Goal: Task Accomplishment & Management: Use online tool/utility

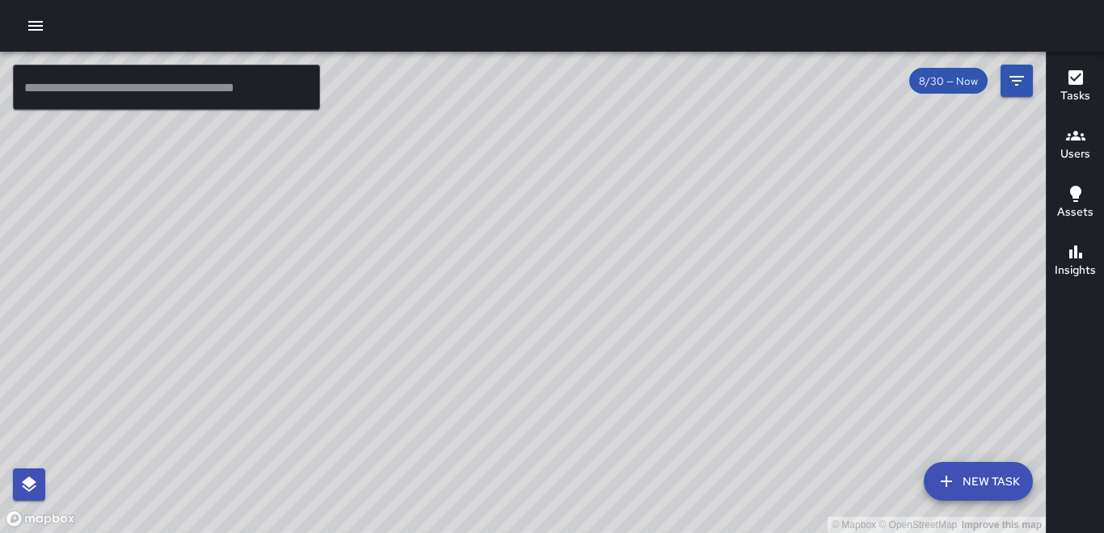
click at [34, 36] on button "button" at bounding box center [35, 26] width 32 height 32
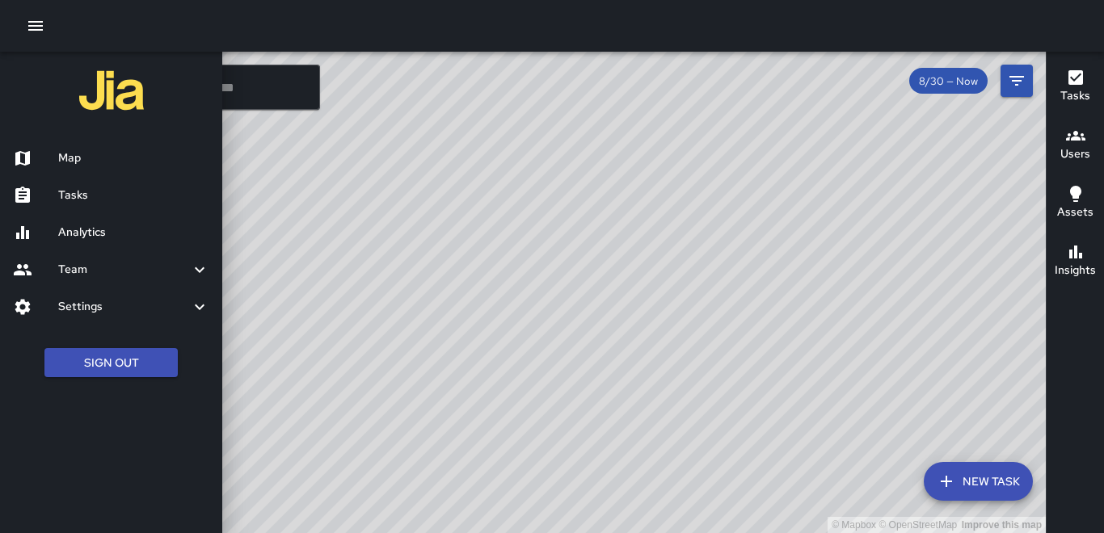
click at [75, 189] on h6 "Tasks" at bounding box center [133, 196] width 151 height 18
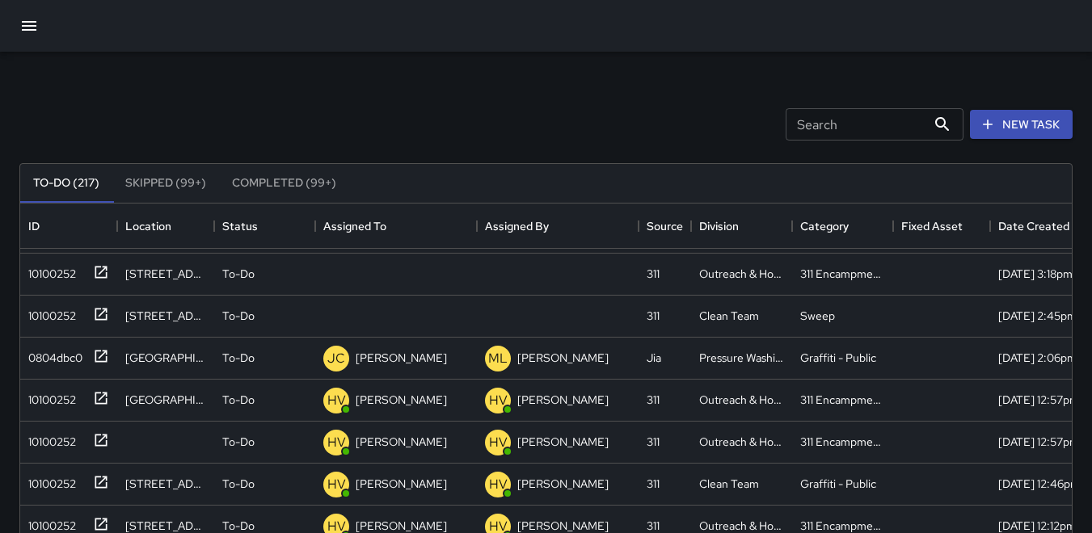
scroll to position [242, 0]
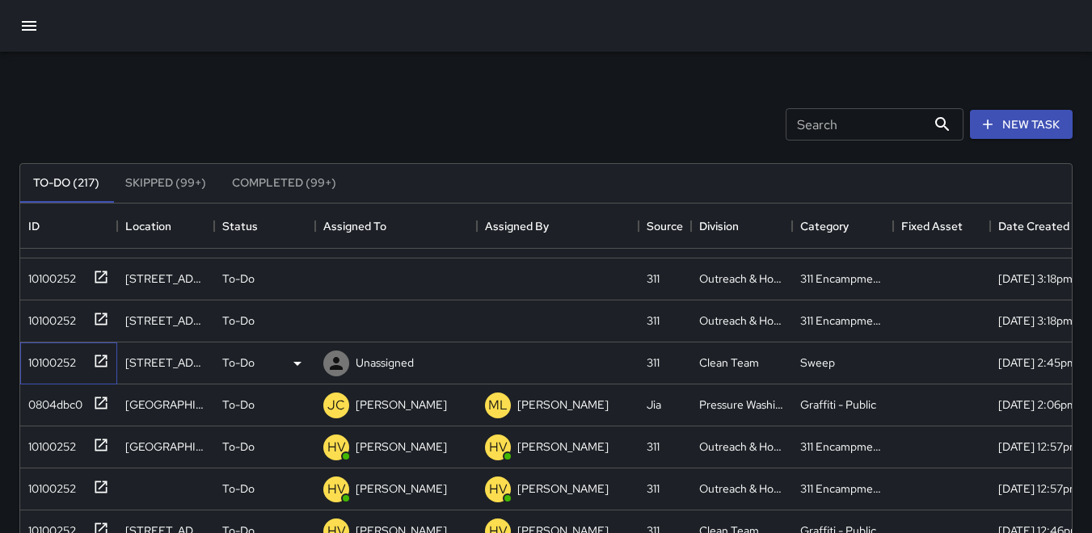
click at [43, 357] on div "10100252" at bounding box center [49, 359] width 54 height 23
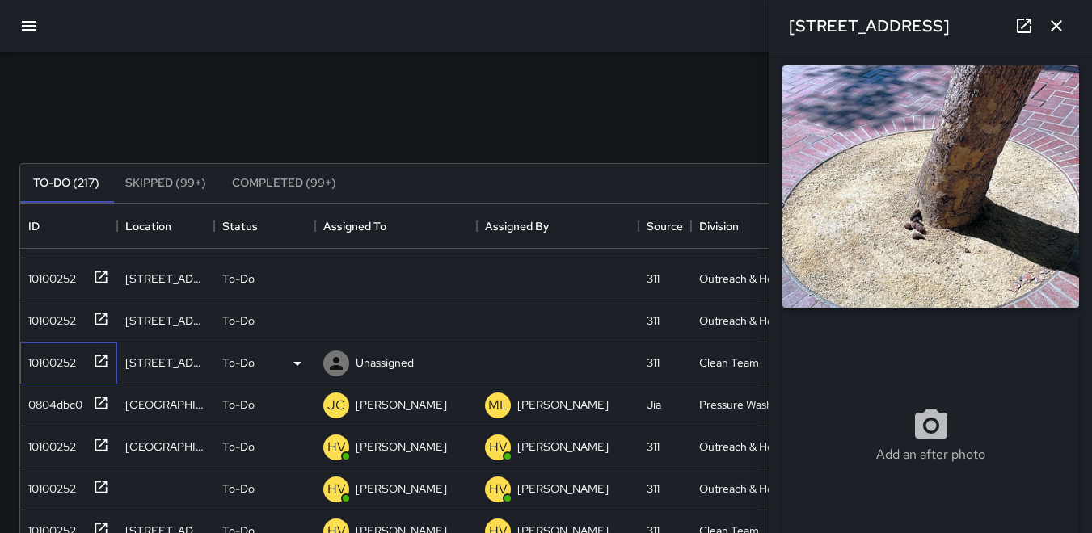
type input "**********"
click at [336, 366] on icon at bounding box center [336, 363] width 13 height 13
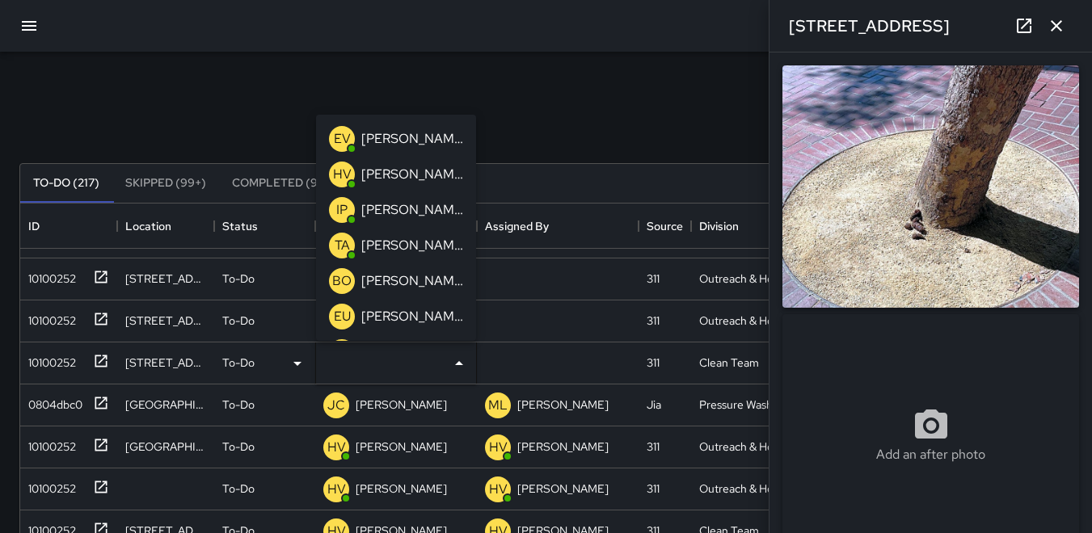
click at [344, 246] on p "TA" at bounding box center [342, 245] width 15 height 19
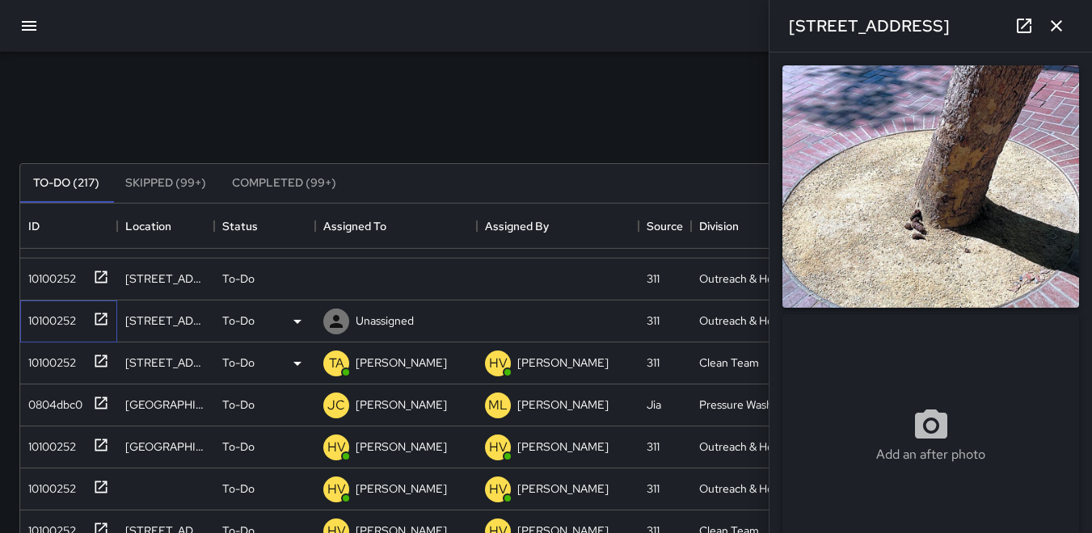
click at [47, 326] on div "10100252" at bounding box center [49, 317] width 54 height 23
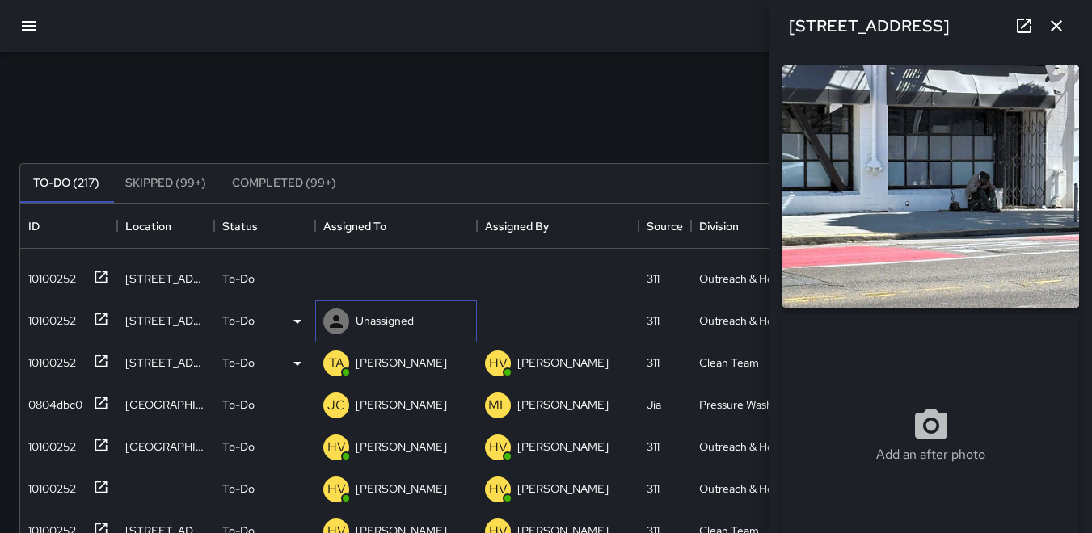
click at [335, 317] on icon at bounding box center [336, 321] width 13 height 13
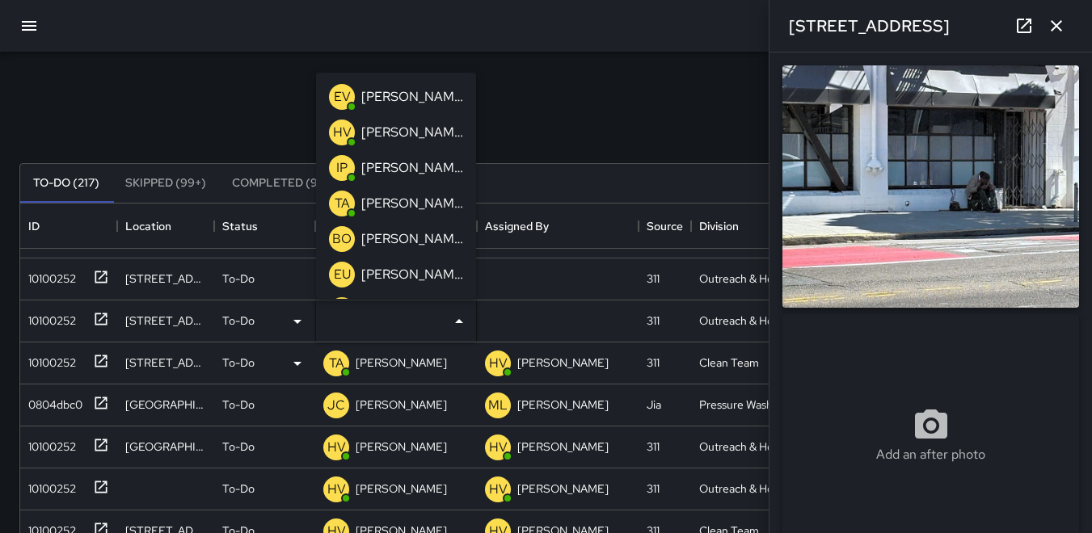
click at [338, 135] on p "HV" at bounding box center [342, 132] width 19 height 19
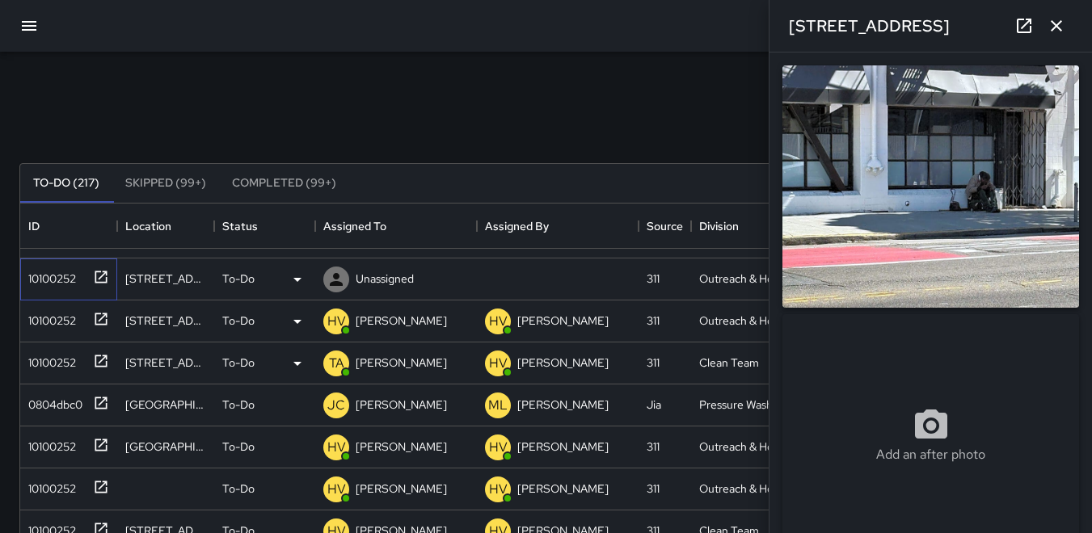
click at [61, 277] on div "10100252" at bounding box center [49, 275] width 54 height 23
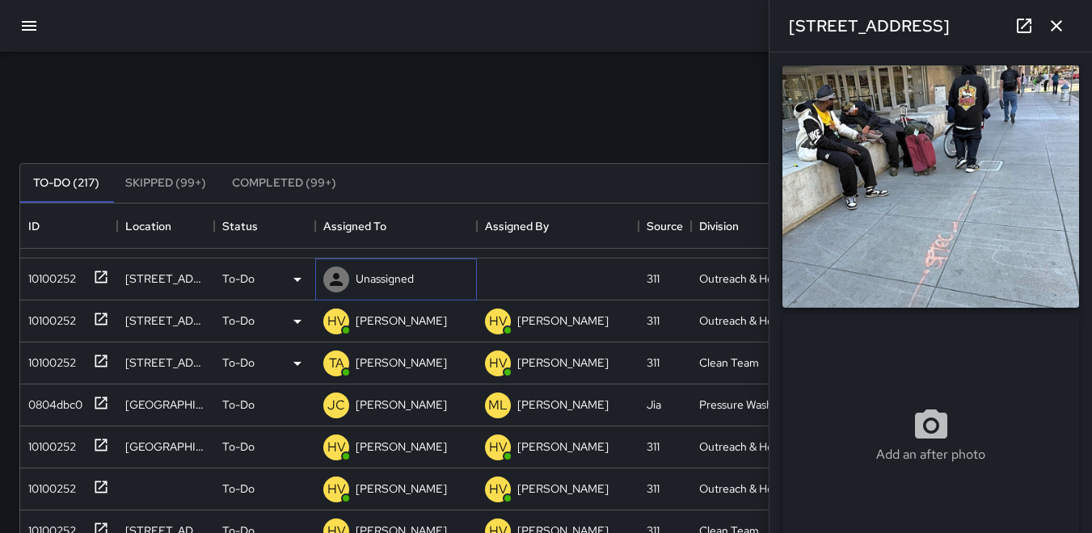
click at [341, 273] on icon at bounding box center [336, 279] width 19 height 19
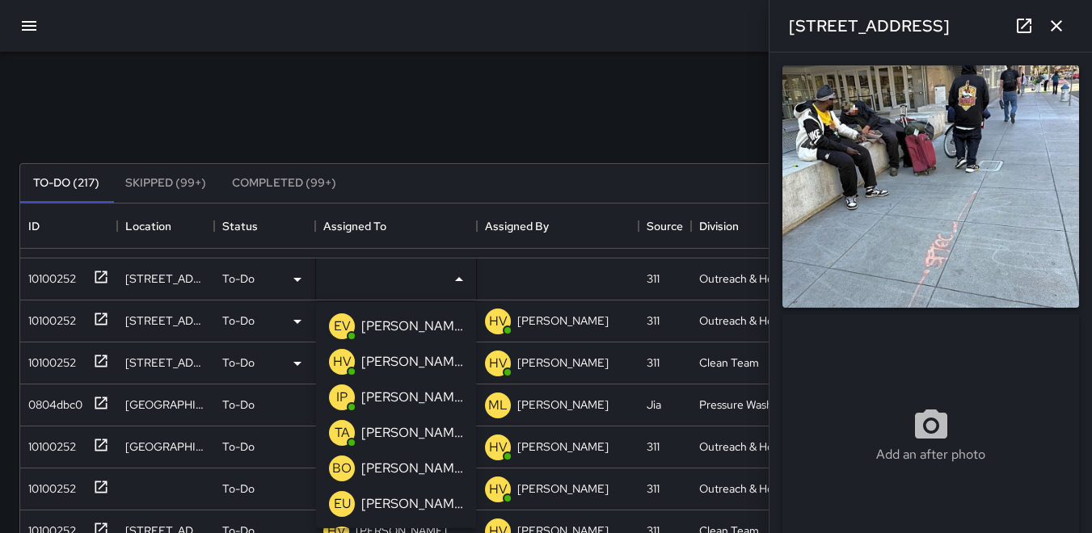
click at [347, 357] on p "HV" at bounding box center [342, 361] width 19 height 19
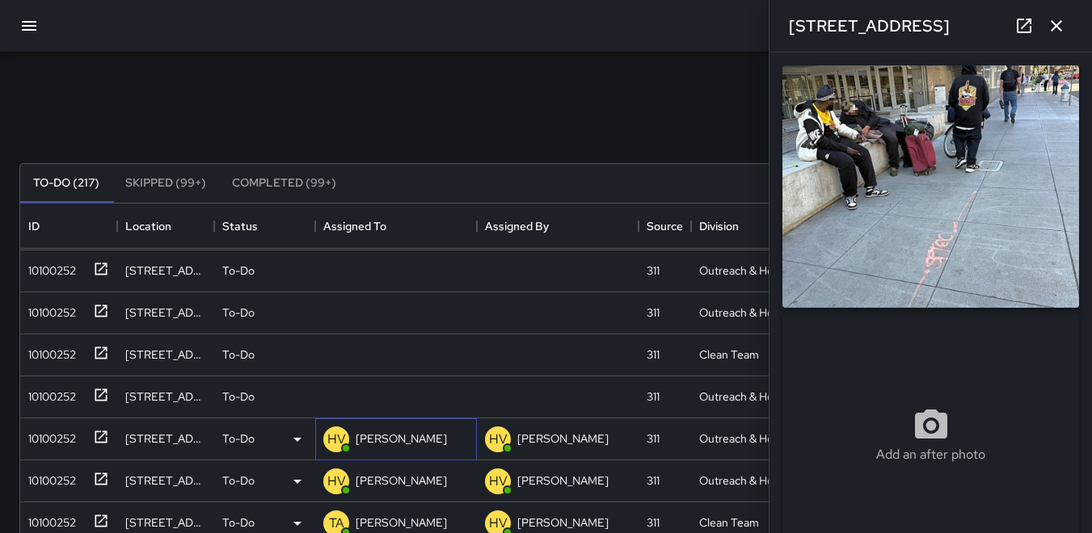
scroll to position [81, 0]
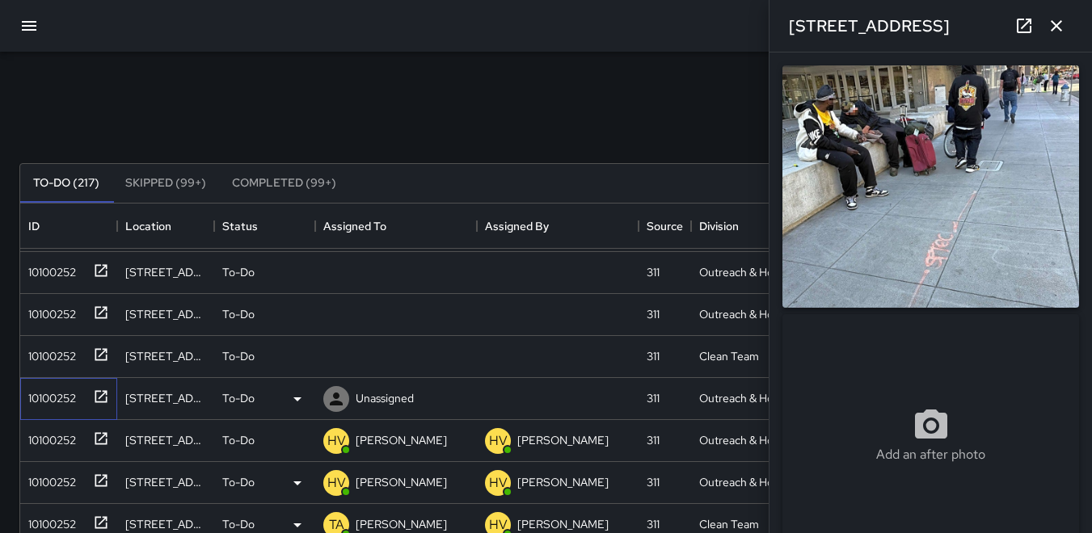
click at [61, 393] on div "10100252" at bounding box center [49, 395] width 54 height 23
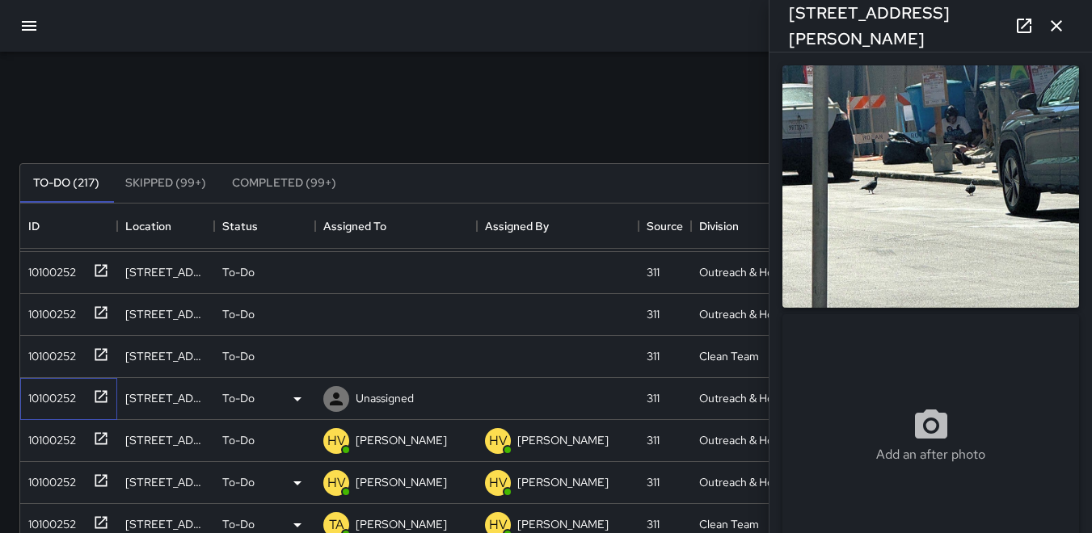
type input "**********"
click at [336, 394] on icon at bounding box center [336, 399] width 13 height 13
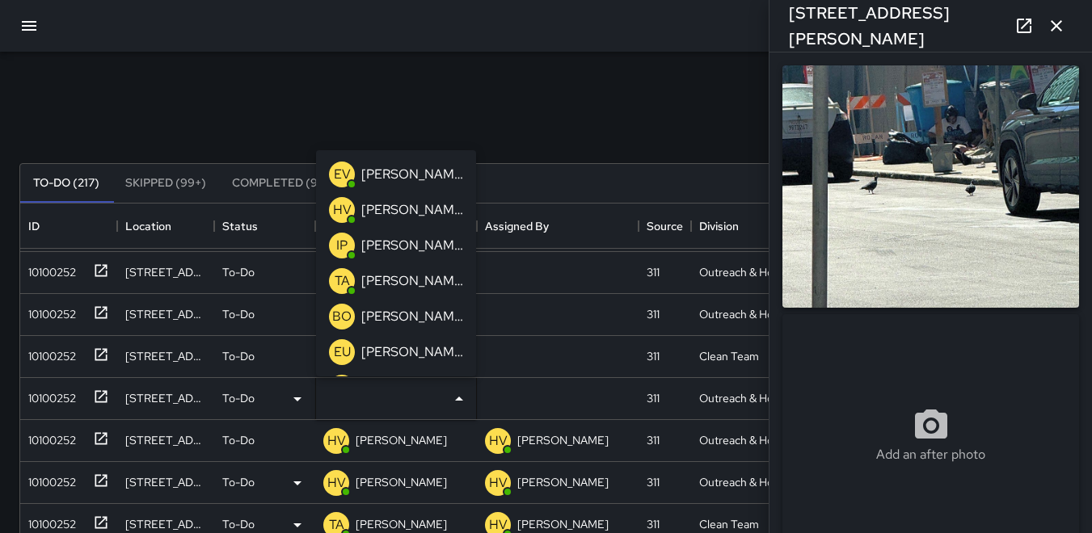
click at [349, 213] on p "HV" at bounding box center [342, 209] width 19 height 19
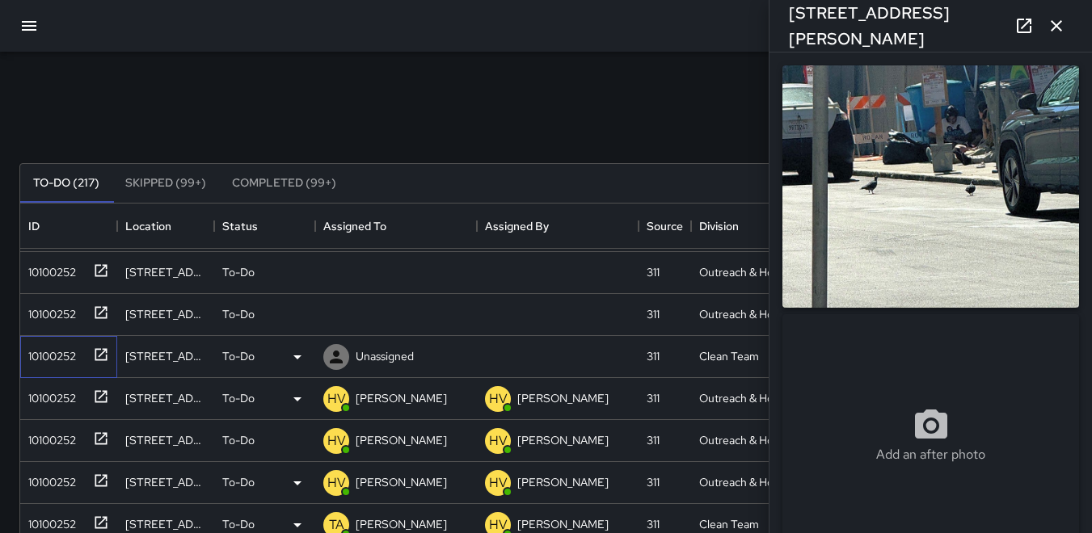
click at [63, 343] on div "10100252" at bounding box center [49, 353] width 54 height 23
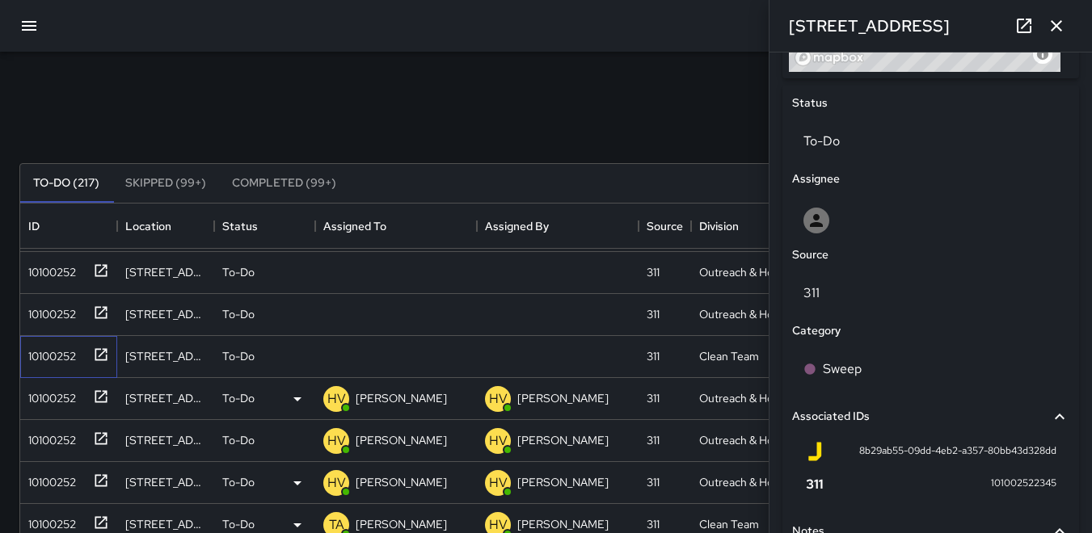
scroll to position [933, 0]
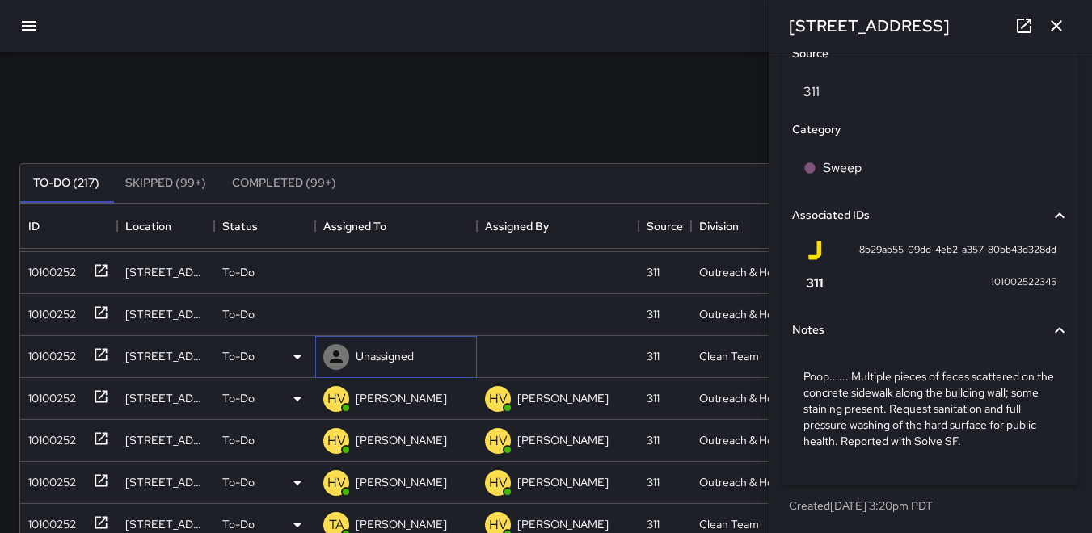
click at [336, 360] on icon at bounding box center [336, 357] width 13 height 13
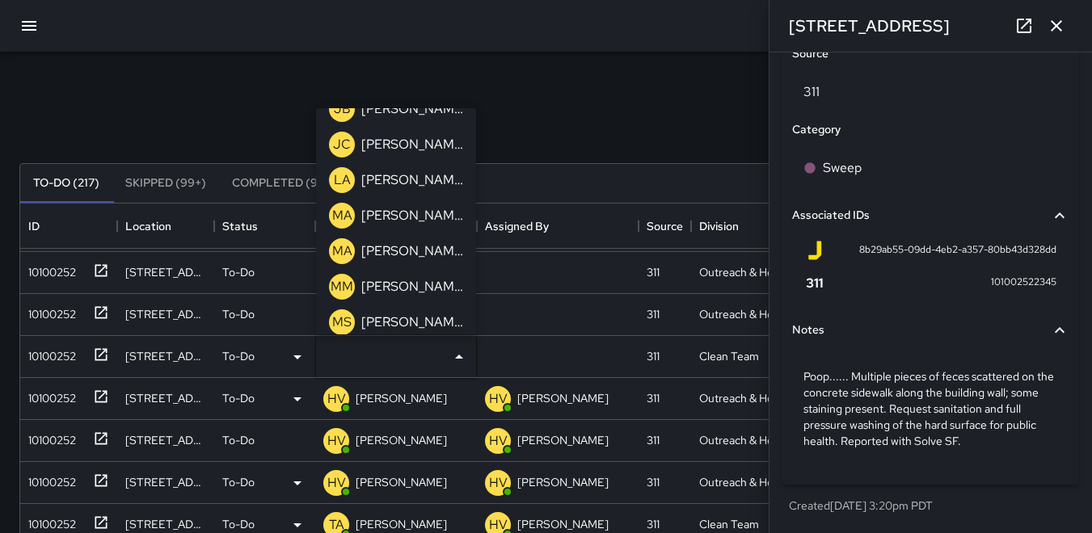
scroll to position [404, 0]
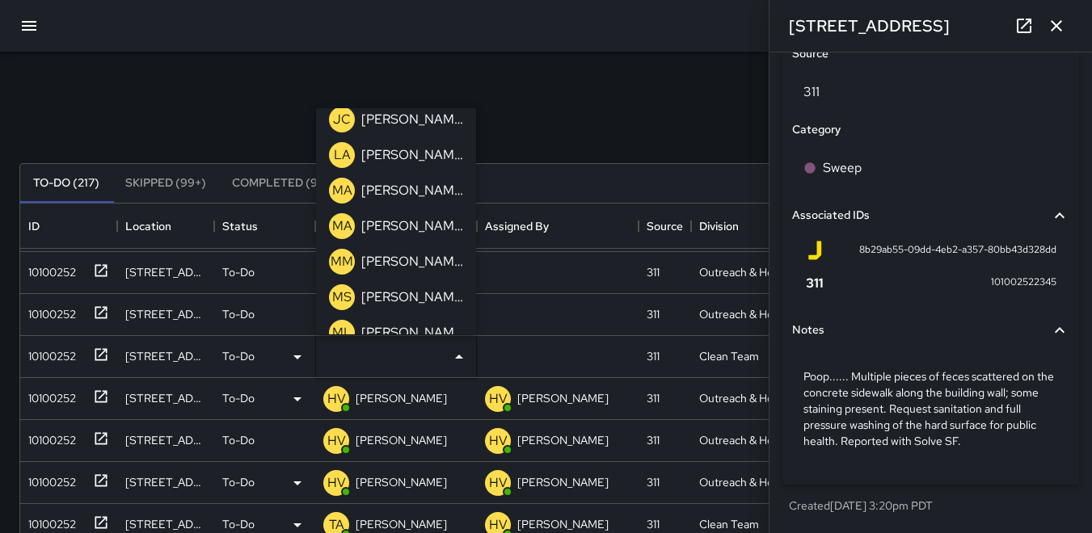
click at [347, 294] on p "MS" at bounding box center [341, 297] width 19 height 19
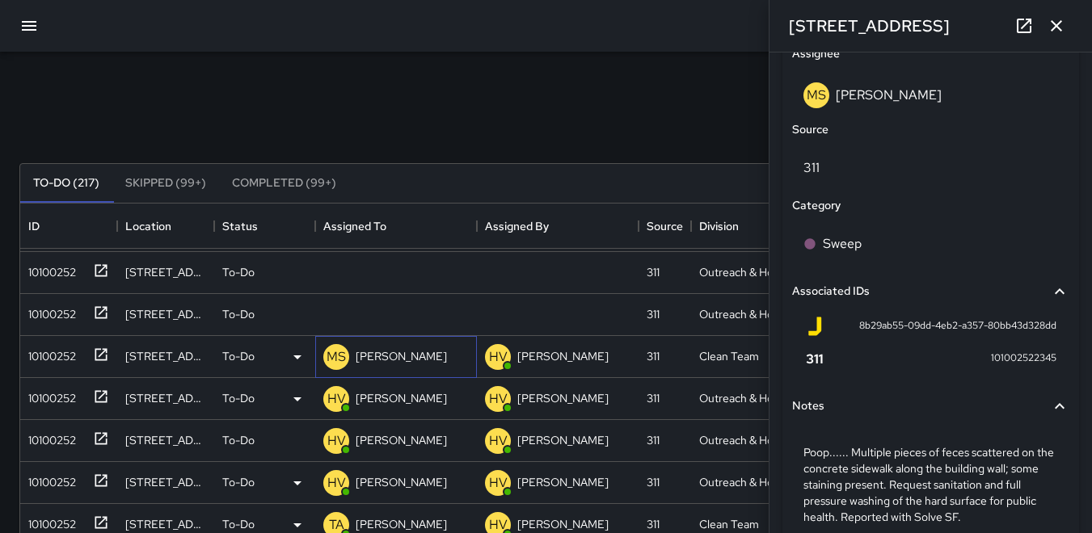
scroll to position [1009, 0]
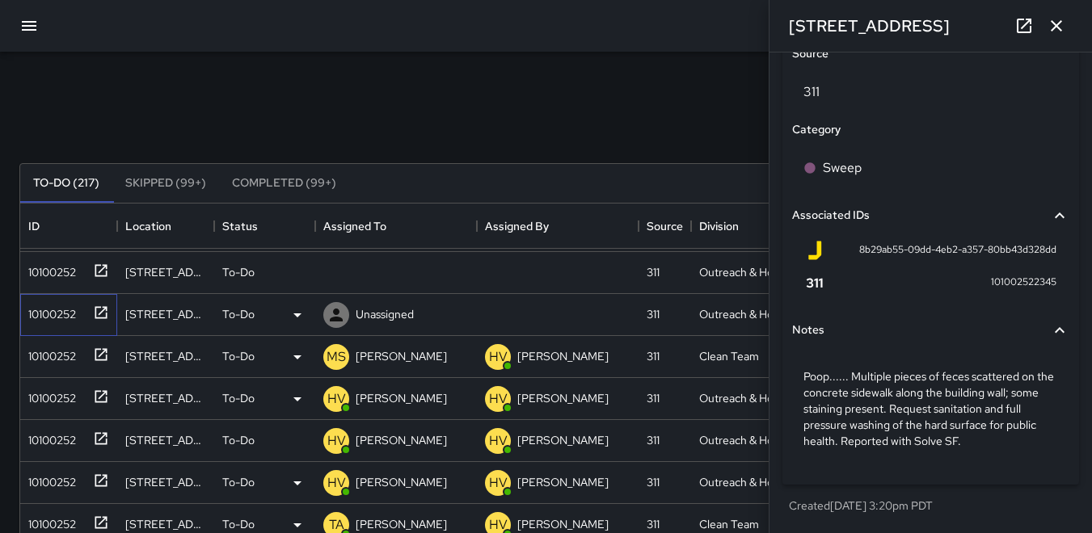
click at [65, 312] on div "10100252" at bounding box center [49, 311] width 54 height 23
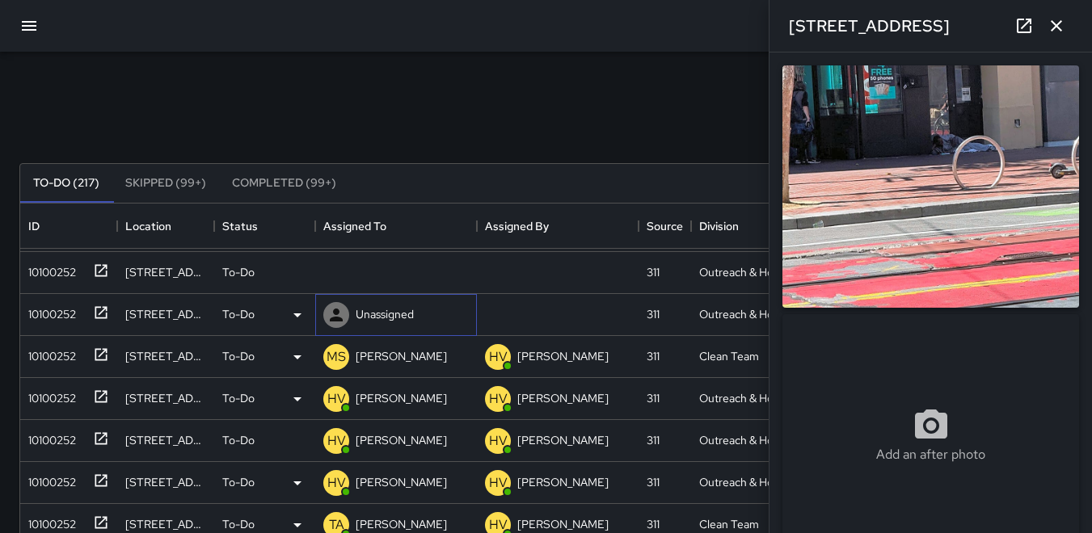
click at [336, 313] on icon at bounding box center [336, 315] width 13 height 13
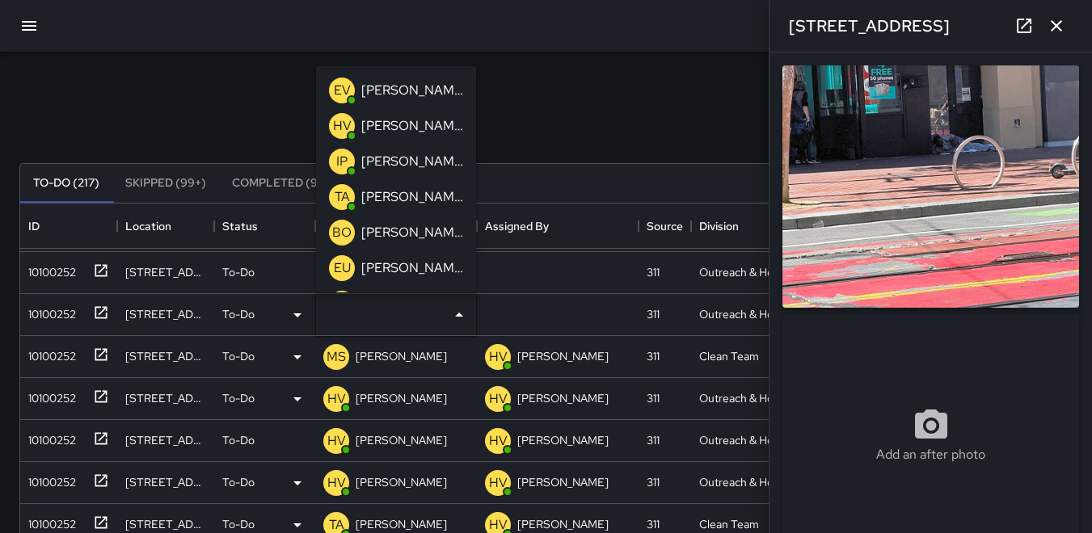
click at [335, 122] on p "HV" at bounding box center [342, 125] width 19 height 19
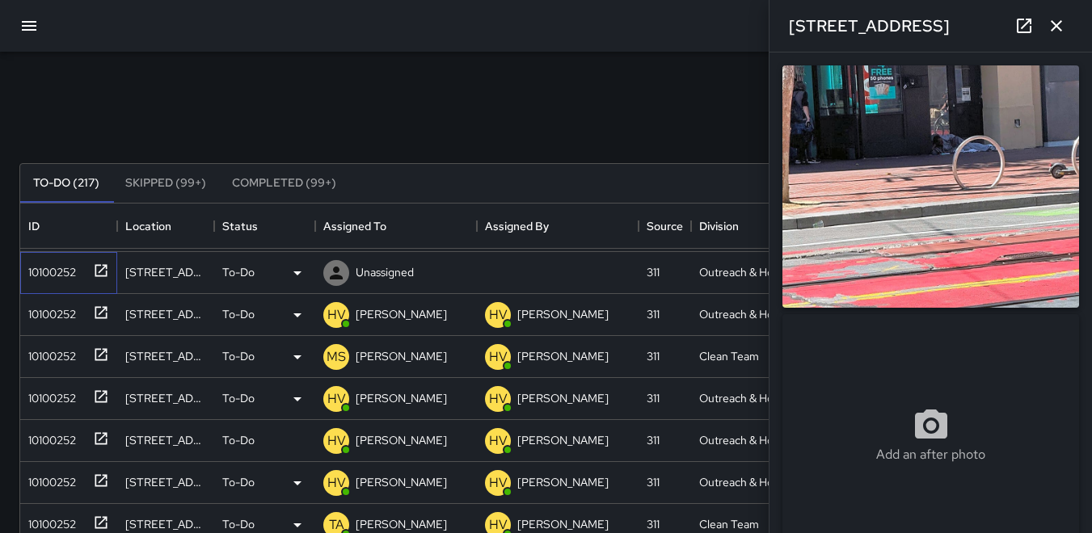
click at [63, 267] on div "10100252" at bounding box center [49, 269] width 54 height 23
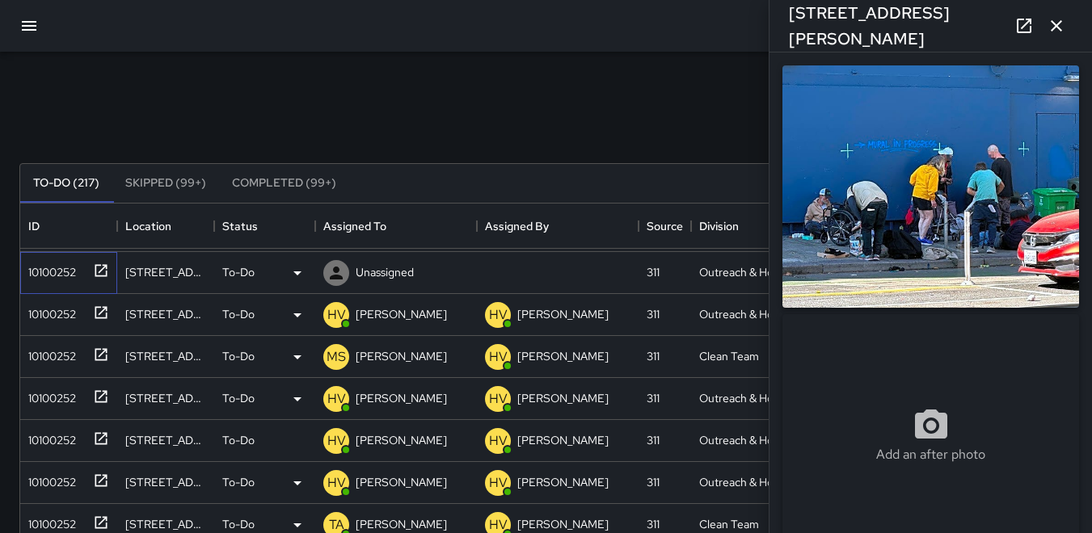
type input "**********"
click at [331, 274] on icon at bounding box center [336, 272] width 19 height 19
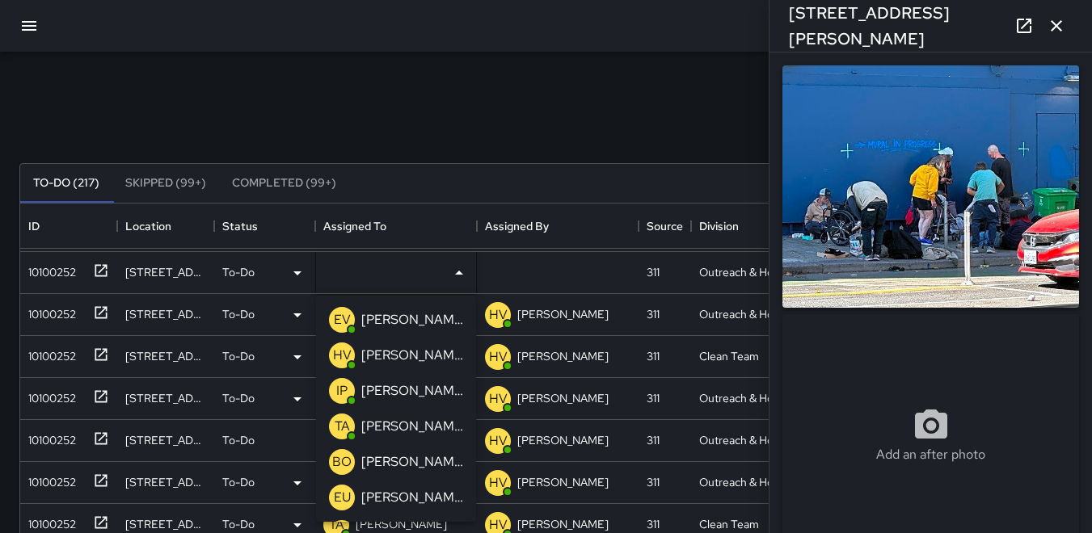
click at [343, 352] on p "HV" at bounding box center [342, 355] width 19 height 19
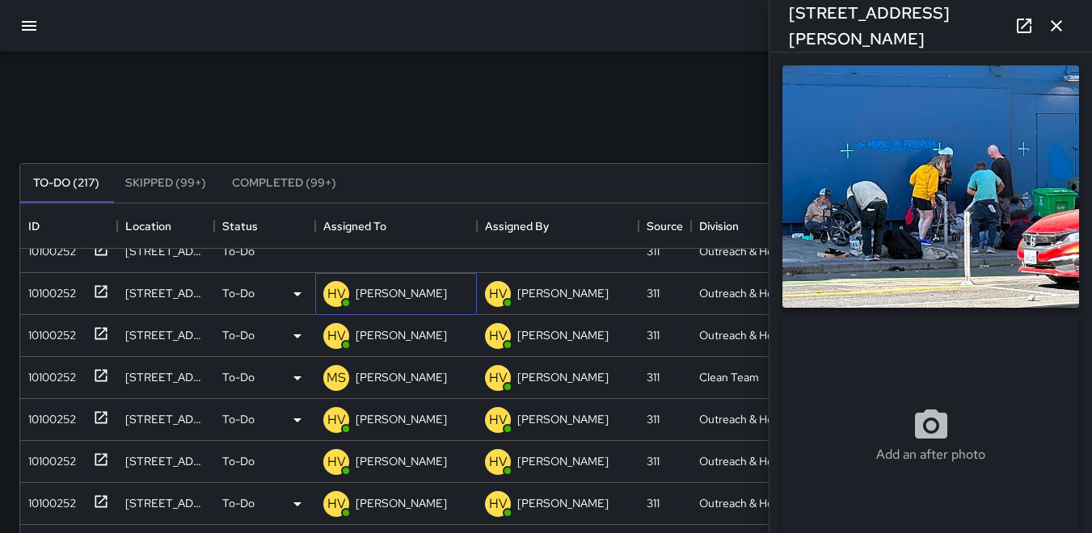
scroll to position [0, 0]
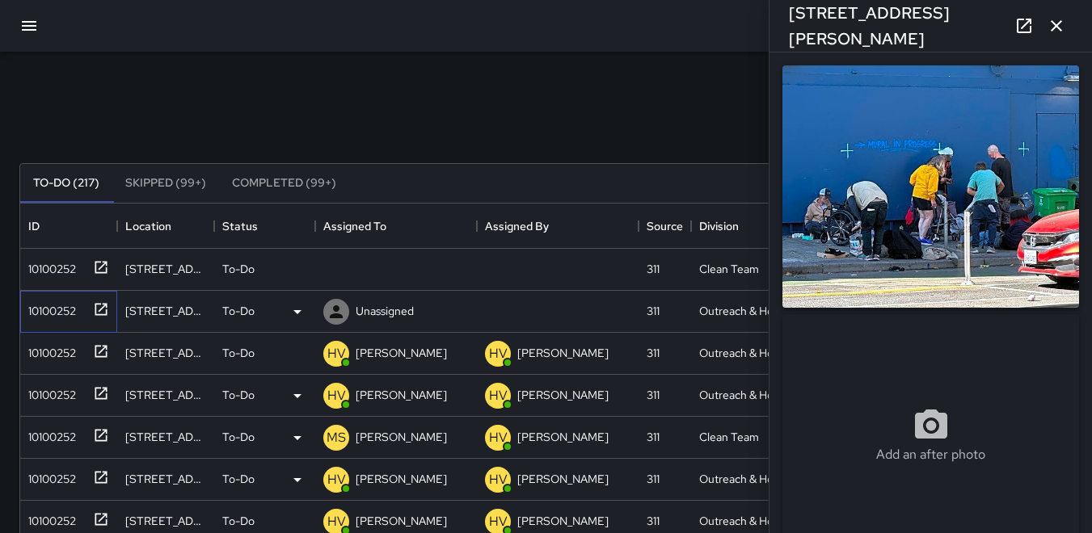
click at [48, 303] on div "10100252" at bounding box center [49, 308] width 54 height 23
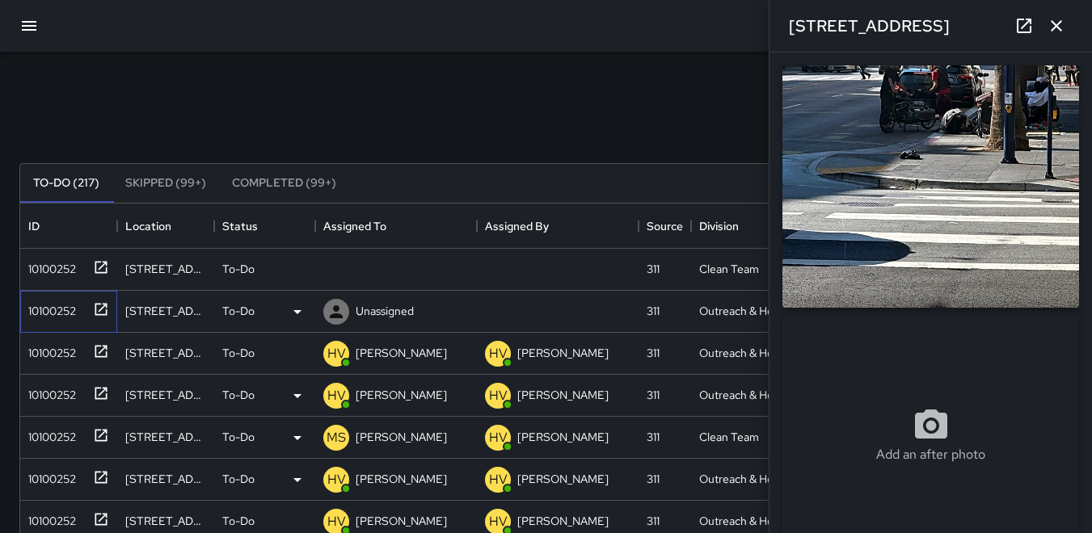
type input "**********"
click at [343, 308] on icon at bounding box center [336, 311] width 19 height 19
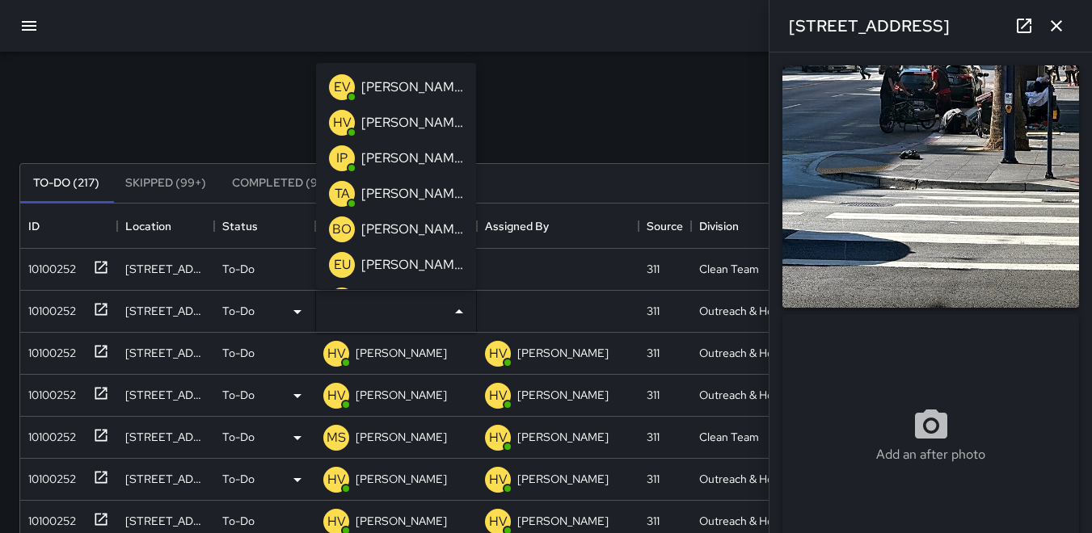
click at [344, 119] on p "HV" at bounding box center [342, 122] width 19 height 19
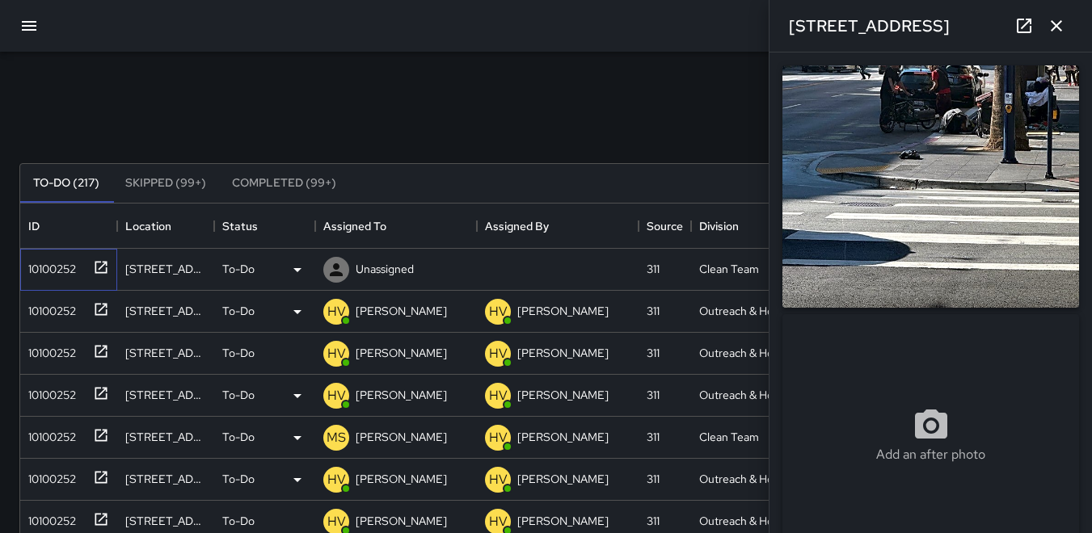
click at [43, 265] on div "10100252" at bounding box center [49, 266] width 54 height 23
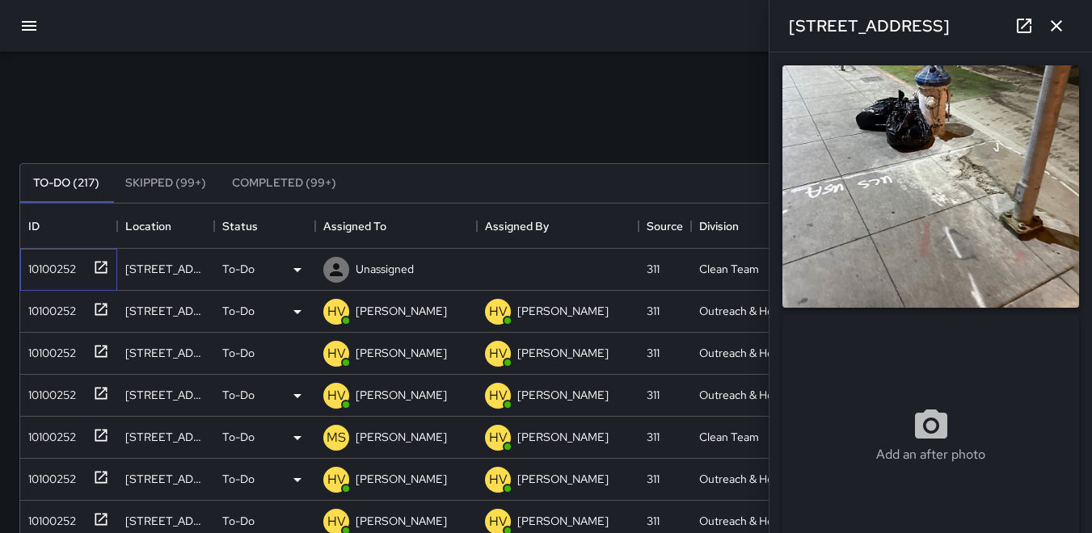
type input "**********"
click at [298, 271] on icon at bounding box center [297, 270] width 8 height 4
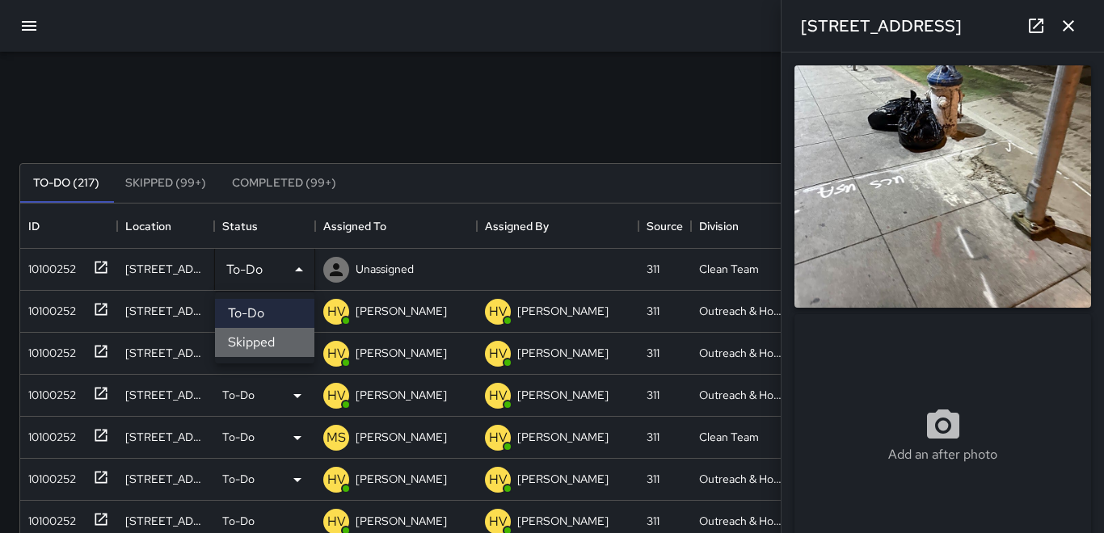
click at [259, 345] on li "Skipped" at bounding box center [264, 342] width 99 height 29
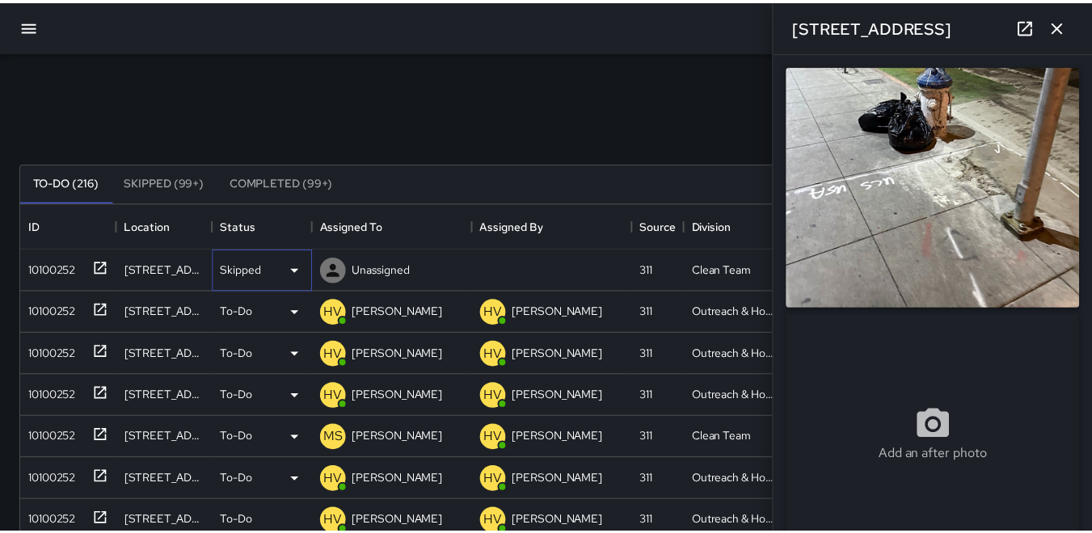
scroll to position [13, 13]
